Goal: Register for event/course

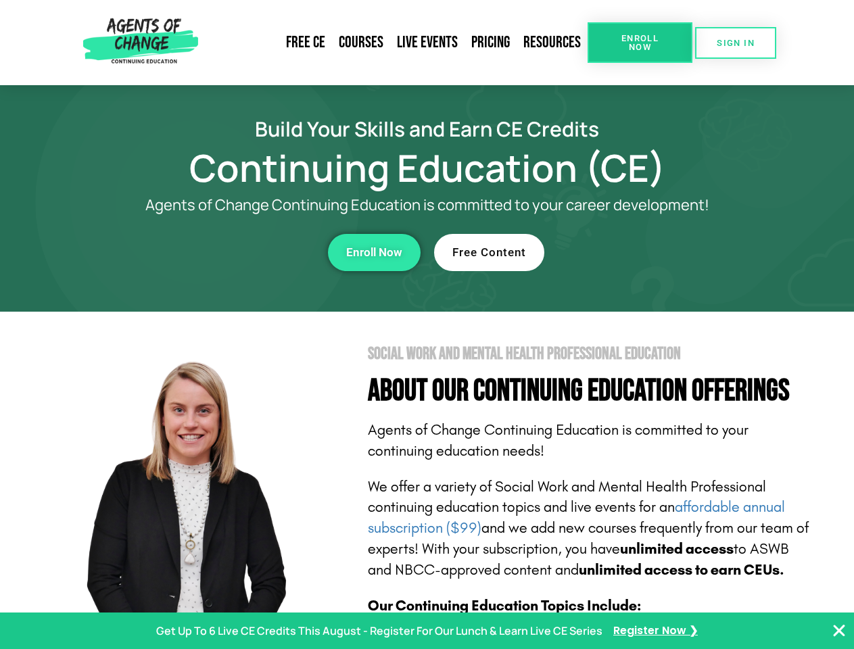
click at [427, 325] on section "Social Work and Mental Health Professional Education About Our Continuing Educa…" at bounding box center [427, 596] width 854 height 568
click at [640, 43] on span "Enroll Now" at bounding box center [641, 43] width 62 height 18
click at [736, 43] on span "SIGN IN" at bounding box center [736, 43] width 38 height 9
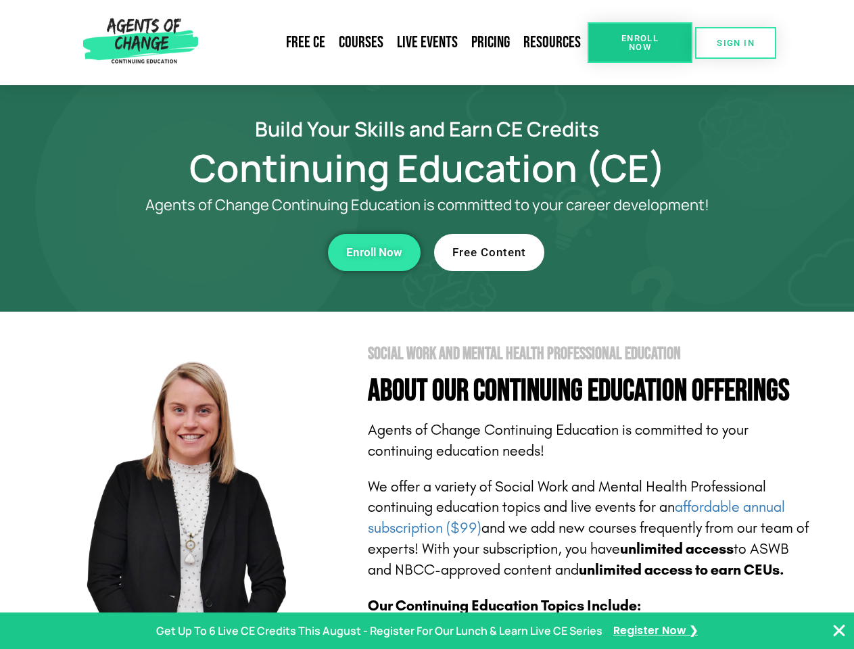
click at [235, 252] on div "Enroll Now" at bounding box center [235, 252] width 372 height 37
click at [374, 252] on span "Enroll Now" at bounding box center [374, 253] width 56 height 12
click at [620, 252] on div "Free Content" at bounding box center [620, 252] width 372 height 37
